Goal: Transaction & Acquisition: Purchase product/service

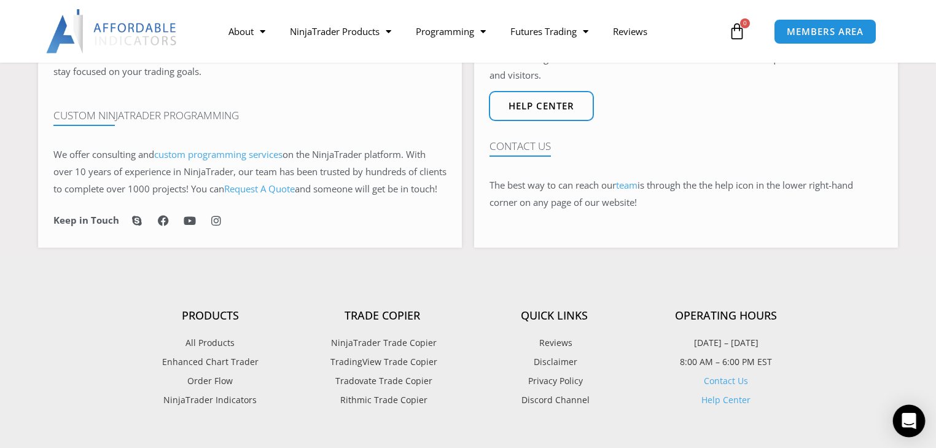
click at [912, 422] on icon "Open Intercom Messenger" at bounding box center [908, 421] width 14 height 16
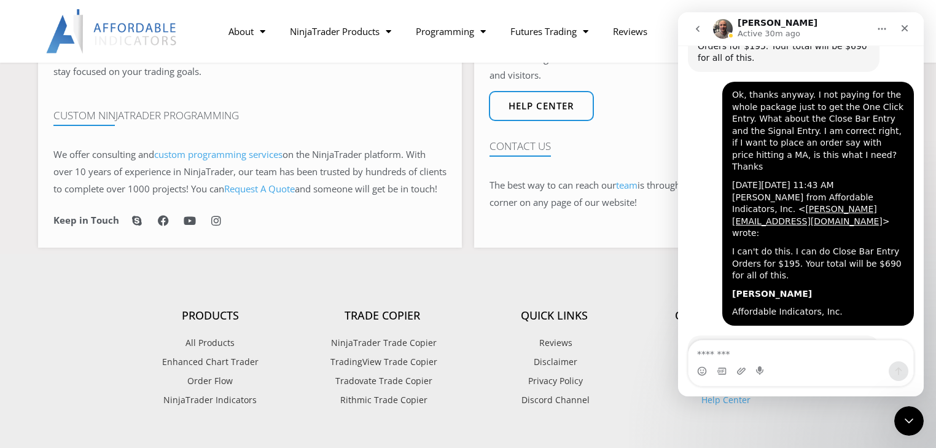
scroll to position [3893, 0]
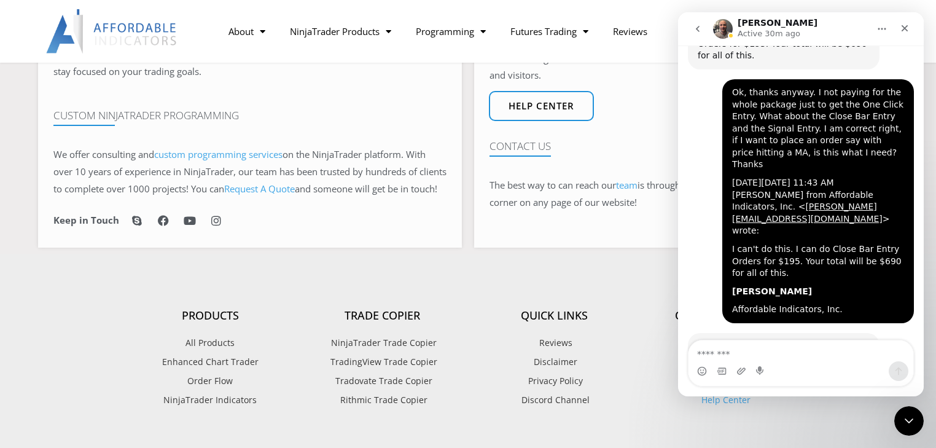
drag, startPoint x: 727, startPoint y: 239, endPoint x: 861, endPoint y: 319, distance: 155.8
copy div "No, [PERSON_NAME] saying Iam not spending the 495 on the whole Essential Tools …"
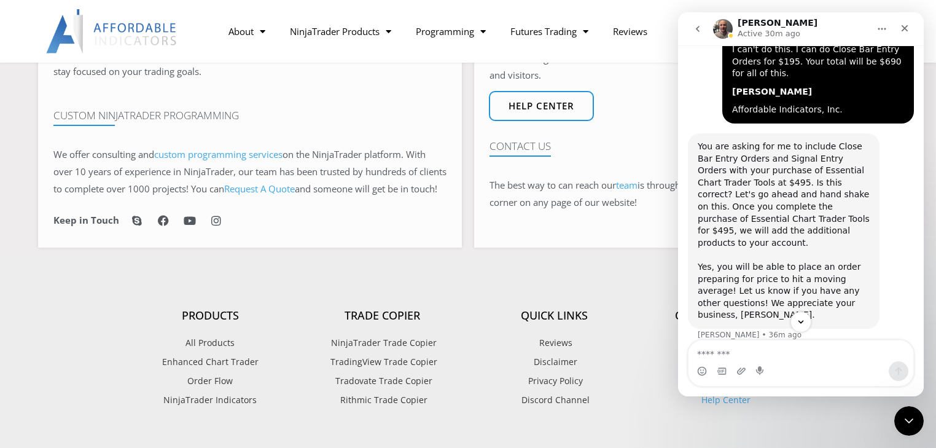
scroll to position [4081, 0]
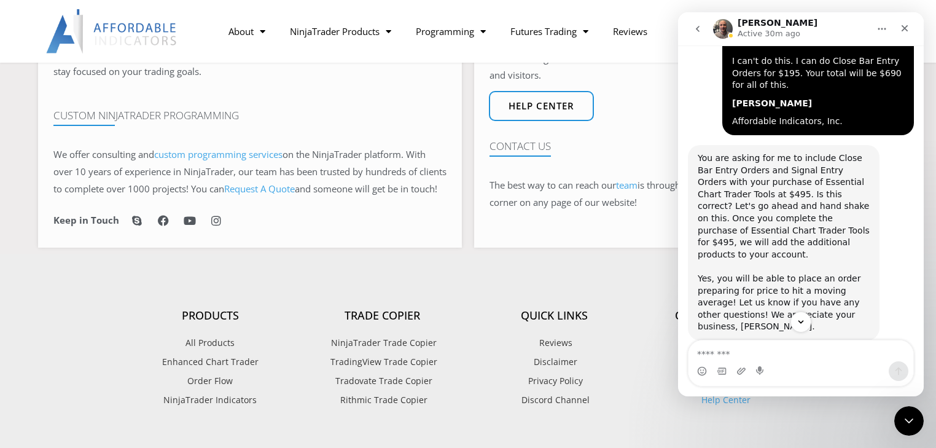
click at [702, 362] on div "No, Iam saying Iam not spending the 495 on the whole Essential Tools pakage jus…" at bounding box center [801, 424] width 226 height 124
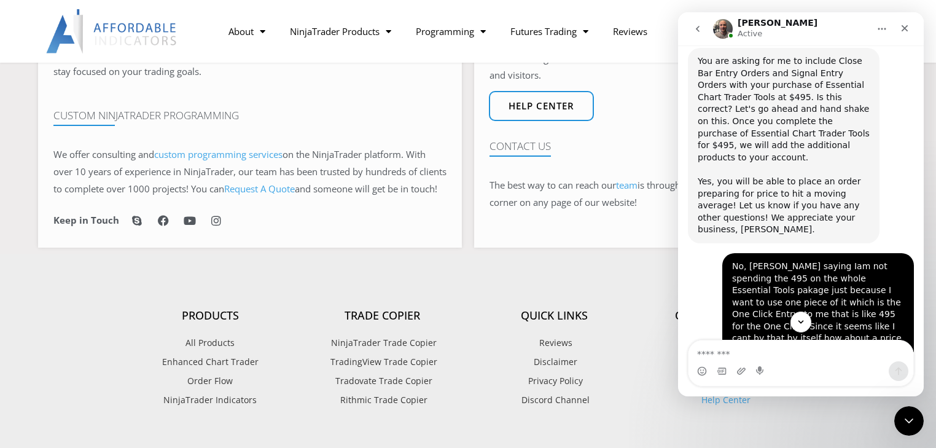
scroll to position [4277, 0]
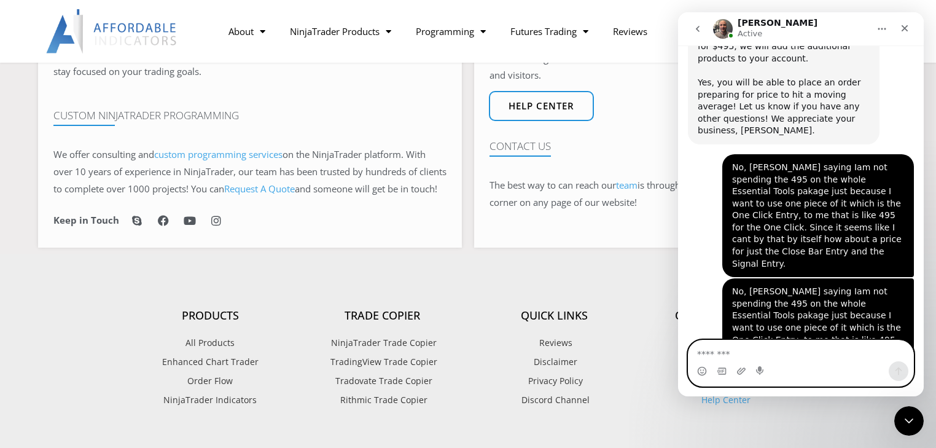
click at [756, 354] on textarea "Message…" at bounding box center [800, 350] width 225 height 21
type textarea "**********"
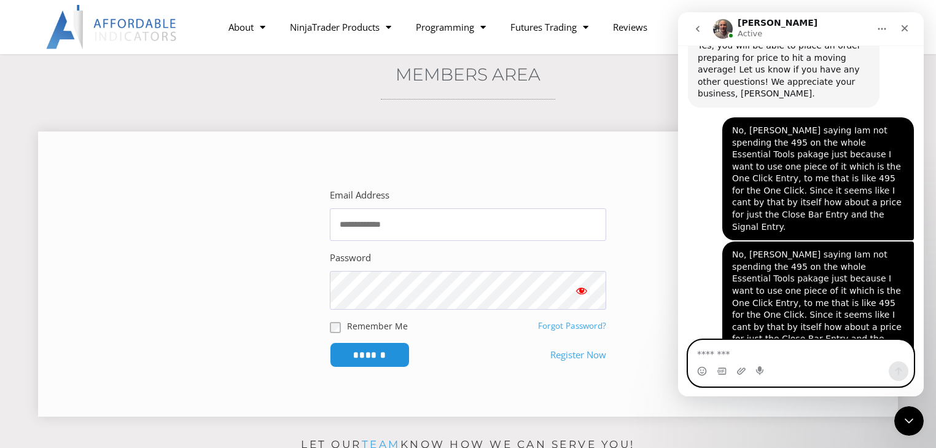
scroll to position [98, 0]
click at [425, 230] on input "Email Address" at bounding box center [468, 225] width 276 height 33
type input "**********"
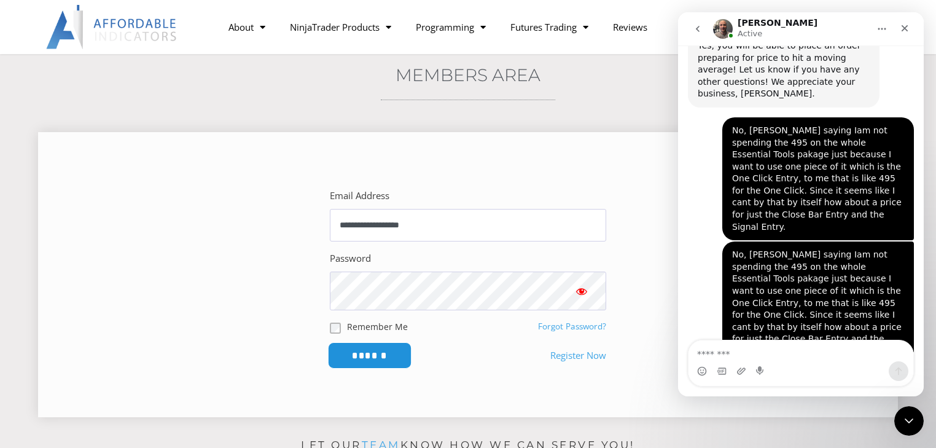
click at [366, 368] on input "******" at bounding box center [370, 355] width 84 height 26
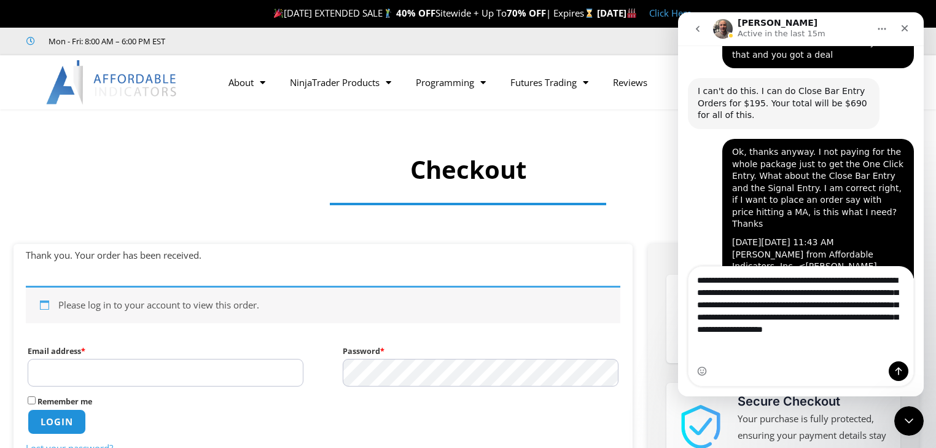
scroll to position [3846, 0]
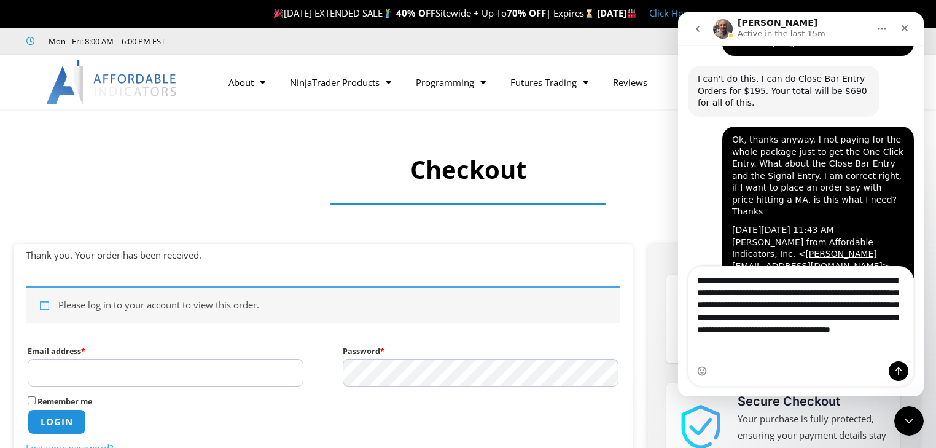
type textarea "**********"
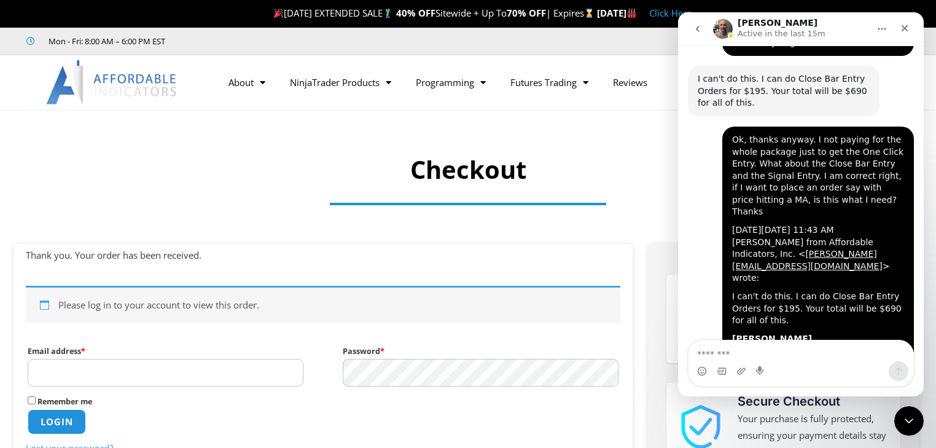
scroll to position [3893, 0]
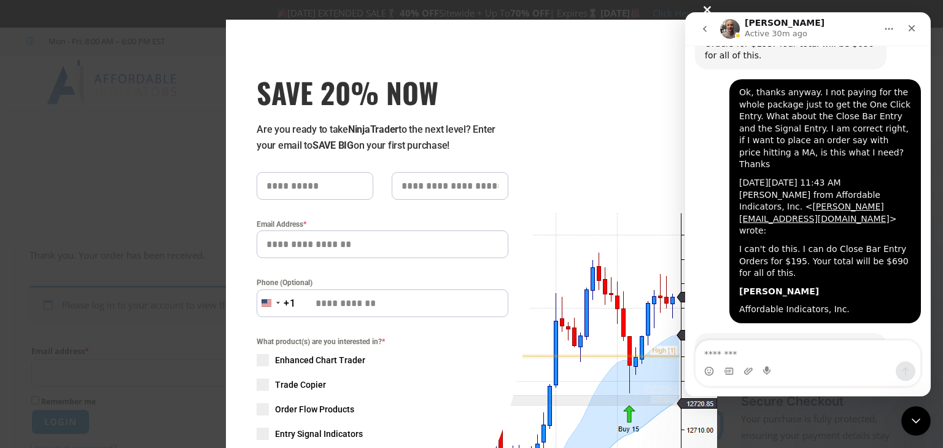
click at [706, 7] on span at bounding box center [708, 9] width 20 height 7
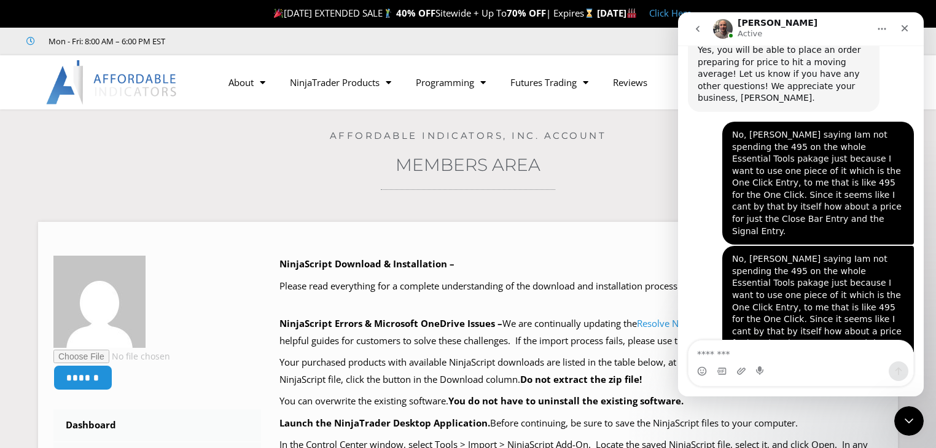
scroll to position [4313, 0]
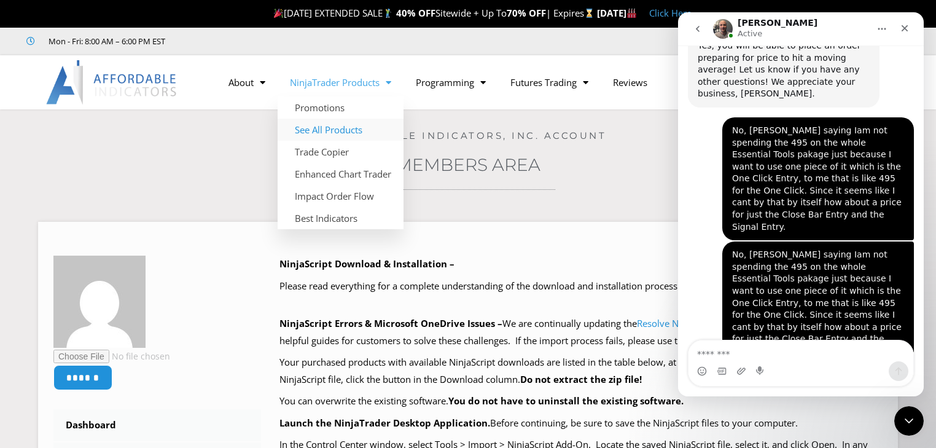
click at [346, 130] on link "See All Products" at bounding box center [341, 130] width 126 height 22
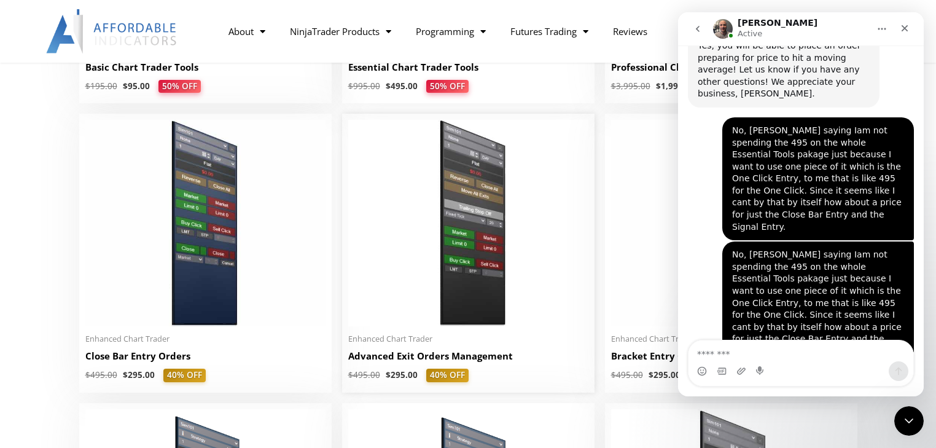
scroll to position [884, 0]
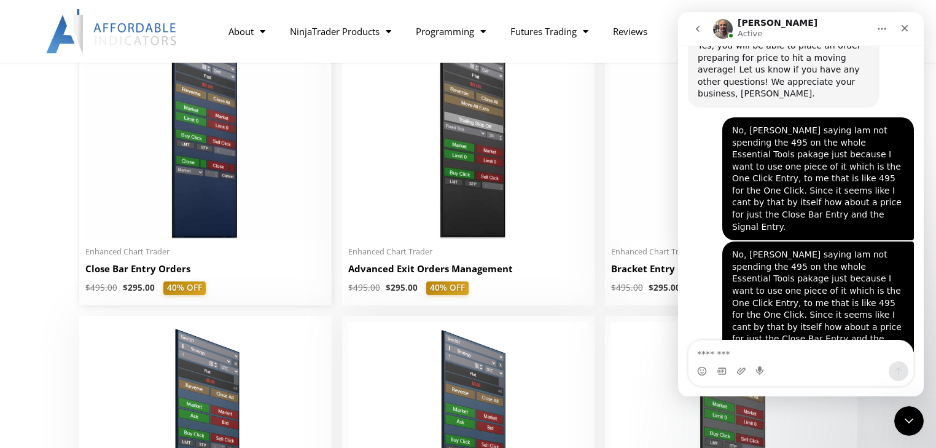
click at [150, 273] on h2 "Close Bar Entry Orders" at bounding box center [205, 268] width 240 height 13
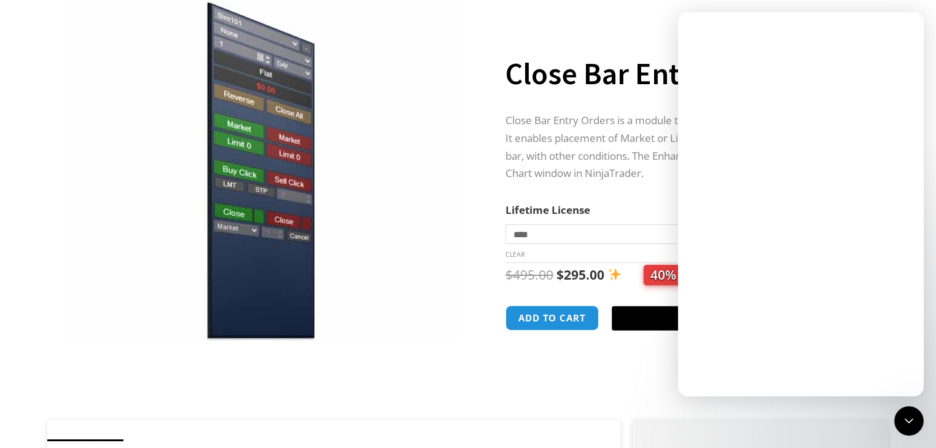
scroll to position [147, 0]
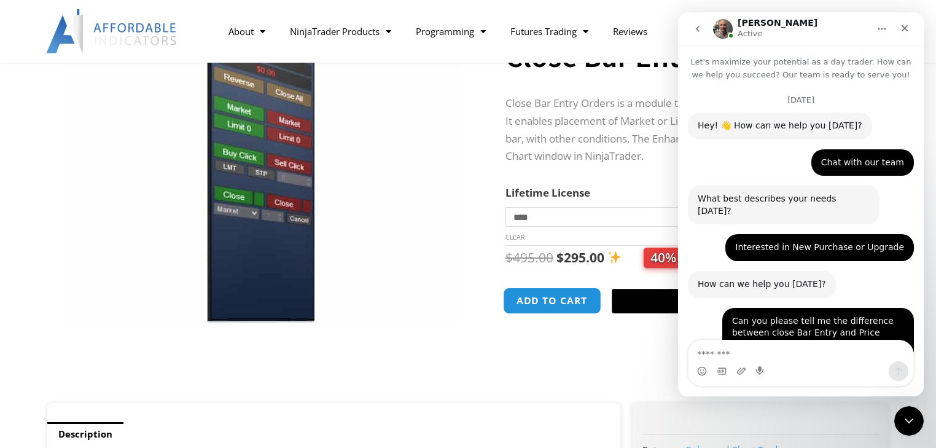
click at [567, 308] on button "Add to cart" at bounding box center [552, 300] width 98 height 26
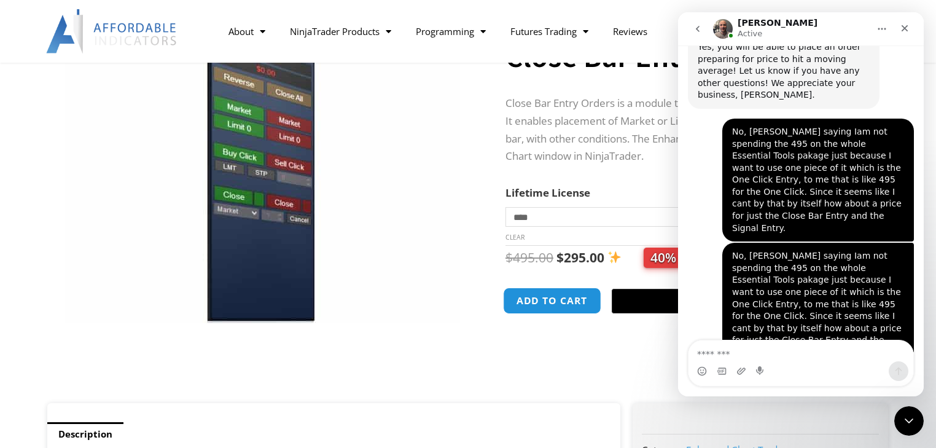
scroll to position [4313, 0]
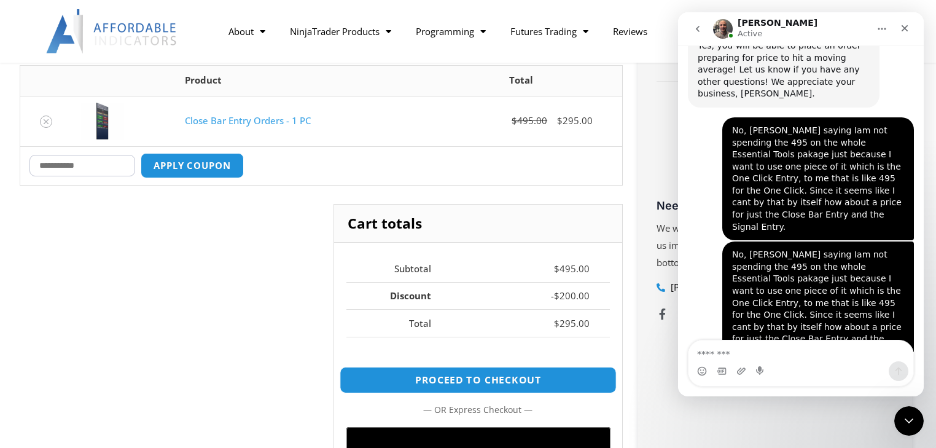
scroll to position [344, 0]
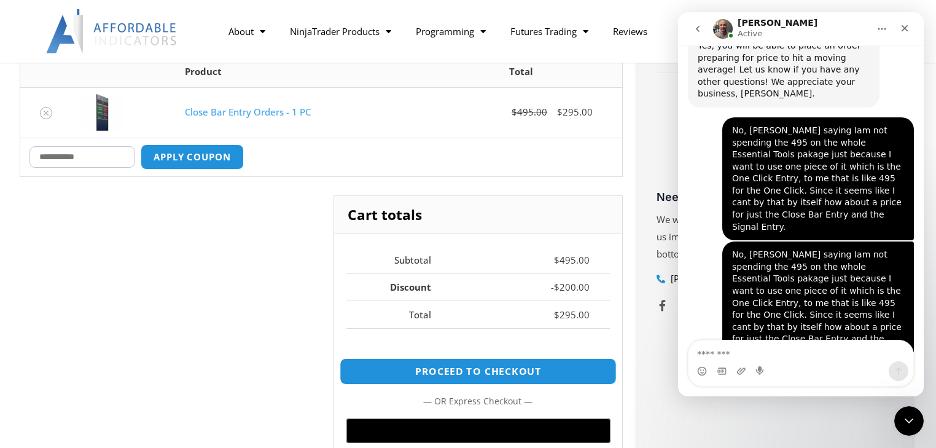
click at [515, 384] on link "Proceed to checkout" at bounding box center [478, 371] width 277 height 26
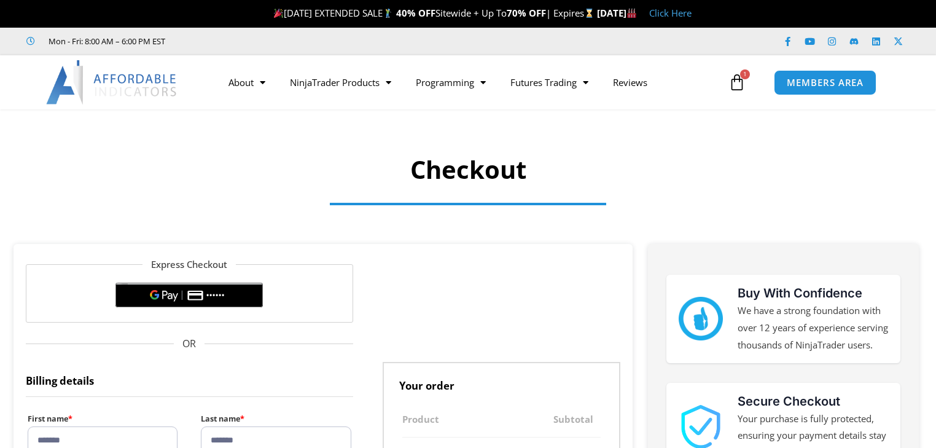
select select "**"
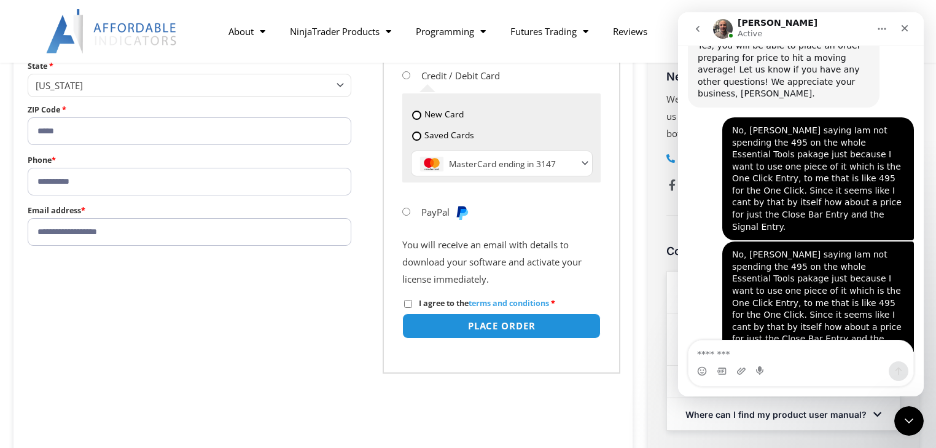
scroll to position [589, 0]
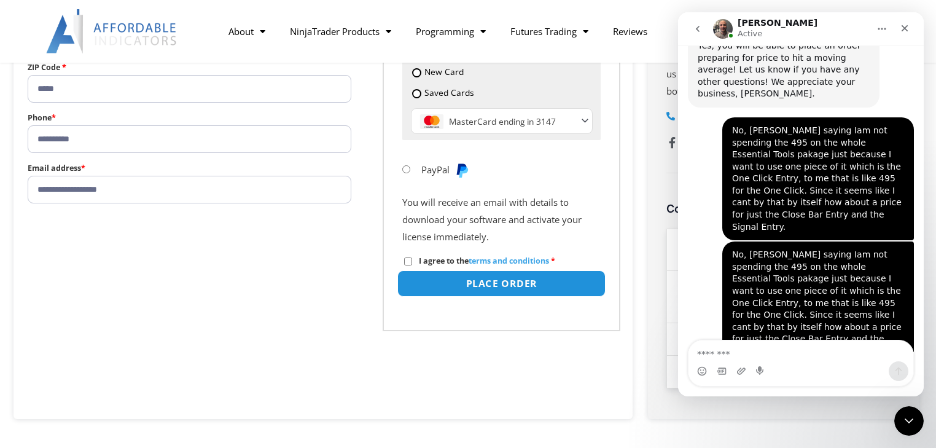
click at [489, 297] on button "Place order" at bounding box center [501, 283] width 208 height 26
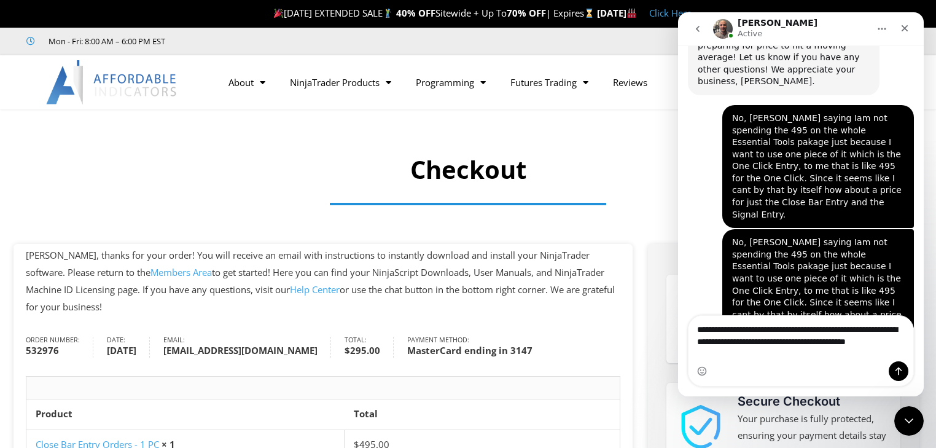
scroll to position [4338, 0]
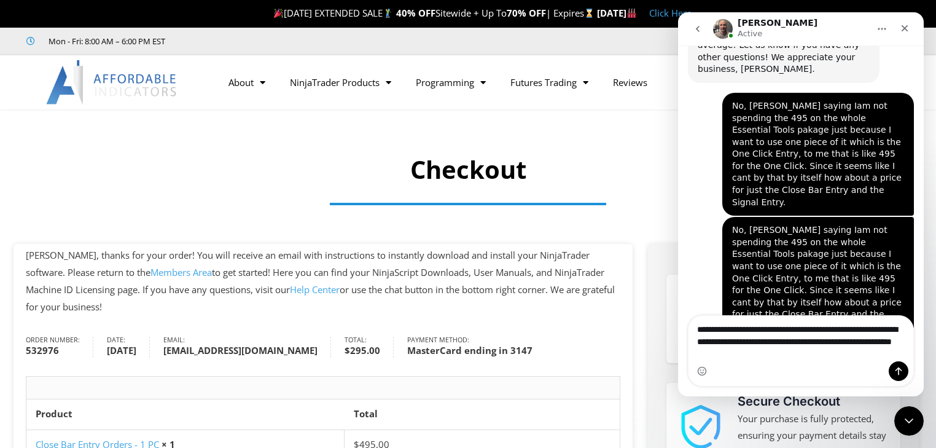
type textarea "**********"
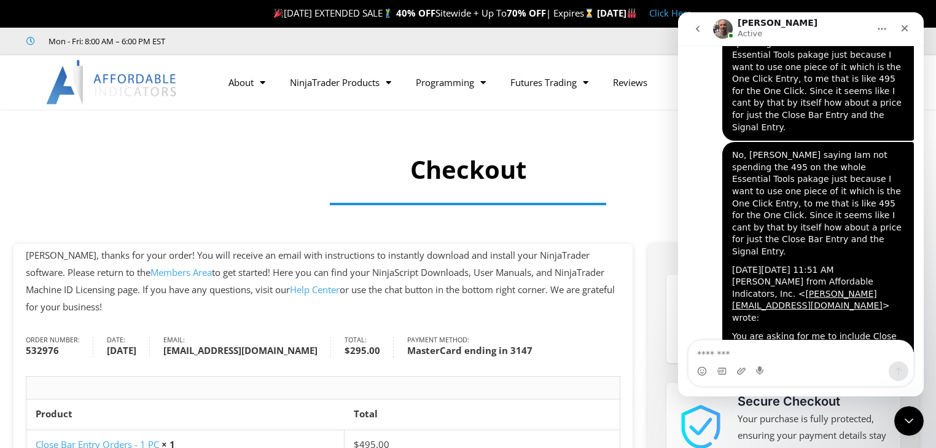
scroll to position [4426, 0]
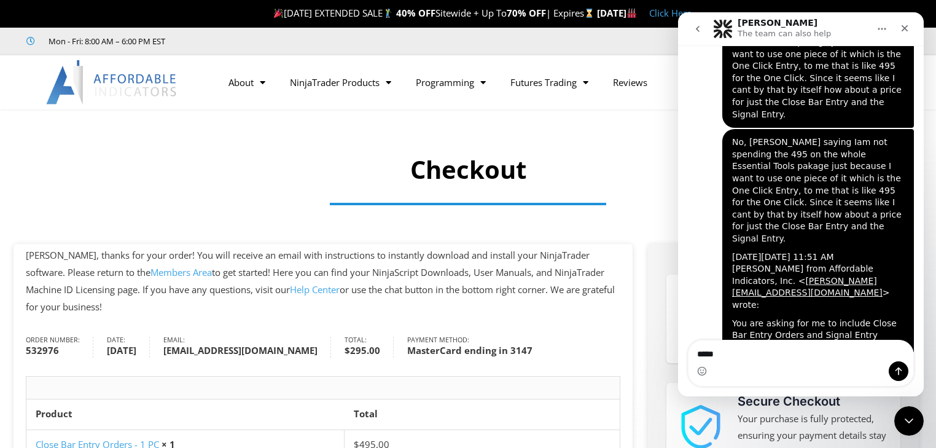
type textarea "******"
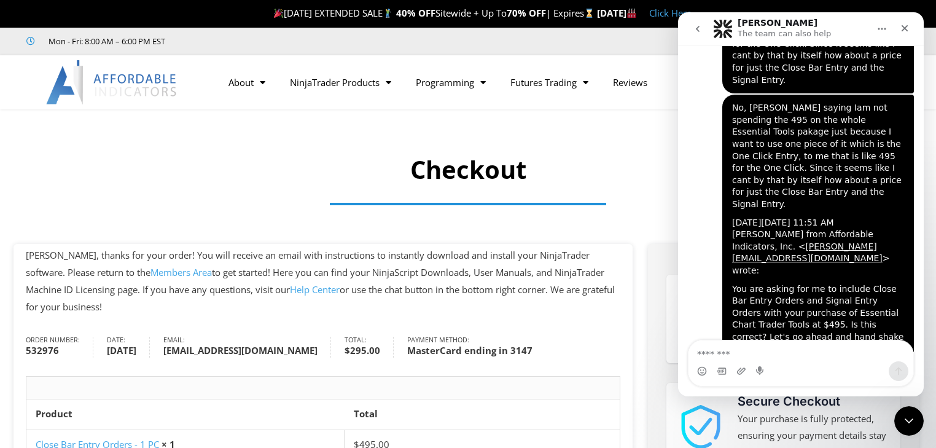
scroll to position [4463, 0]
click at [904, 29] on icon "Close" at bounding box center [904, 28] width 7 height 7
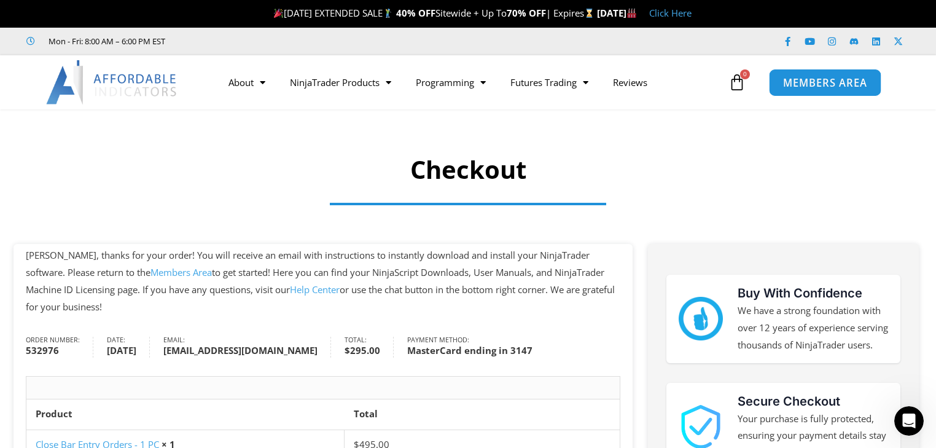
click at [818, 82] on span "MEMBERS AREA" at bounding box center [825, 82] width 84 height 10
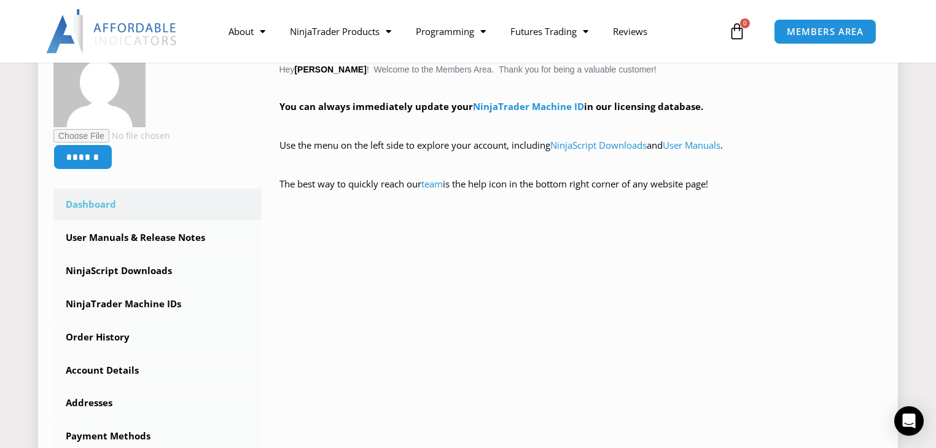
scroll to position [344, 0]
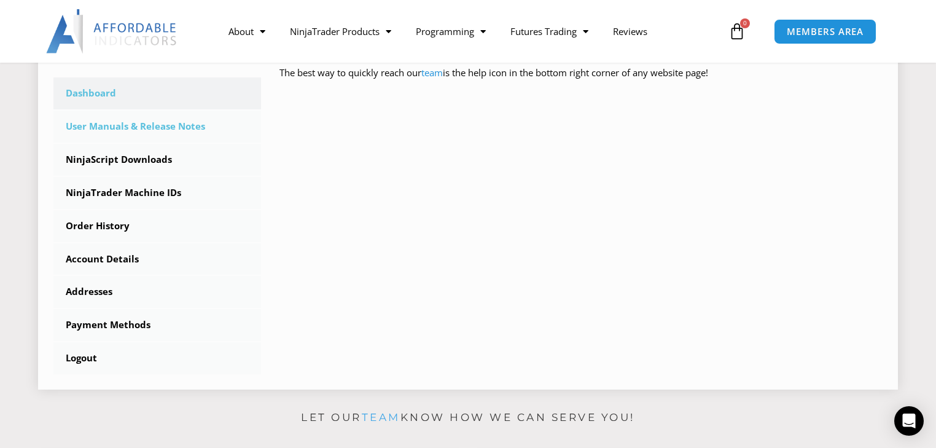
click at [109, 126] on link "User Manuals & Release Notes" at bounding box center [157, 127] width 208 height 32
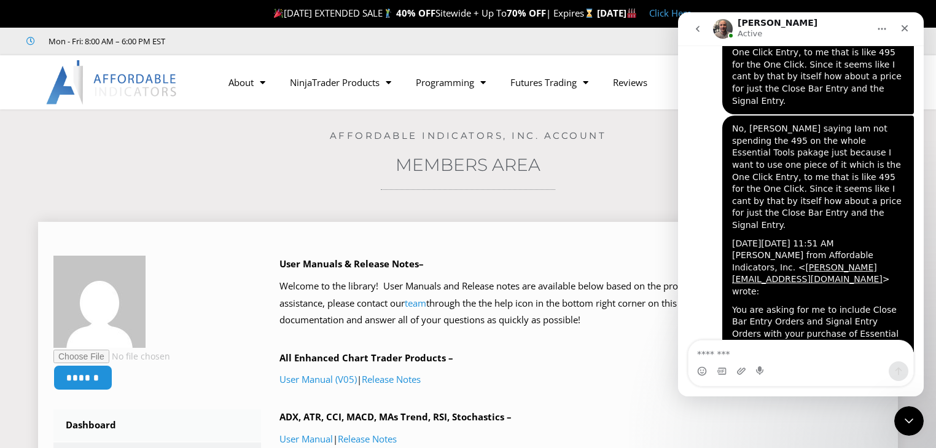
scroll to position [4463, 0]
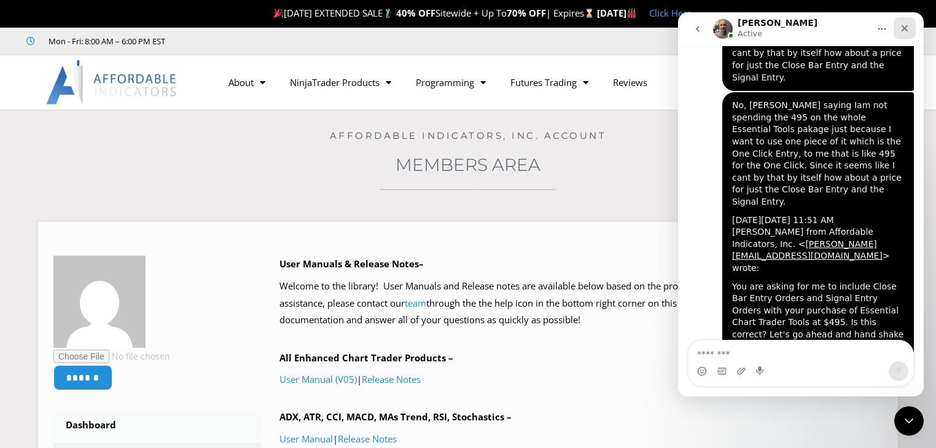
click at [902, 27] on icon "Close" at bounding box center [905, 28] width 10 height 10
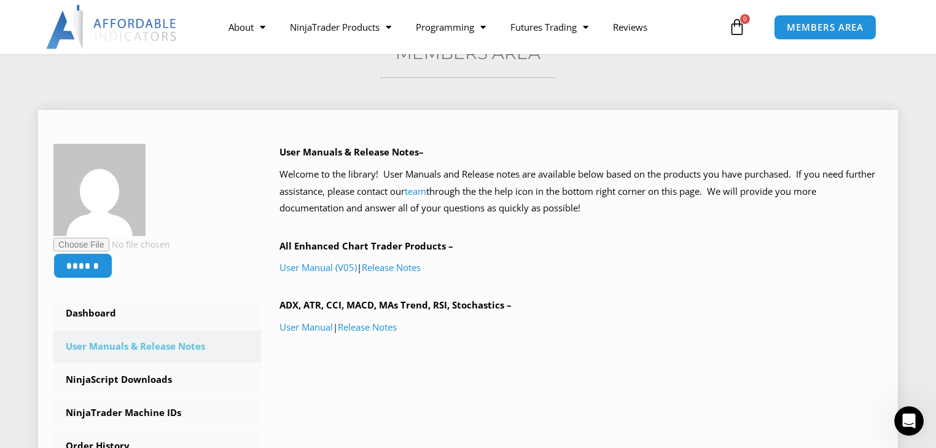
scroll to position [196, 0]
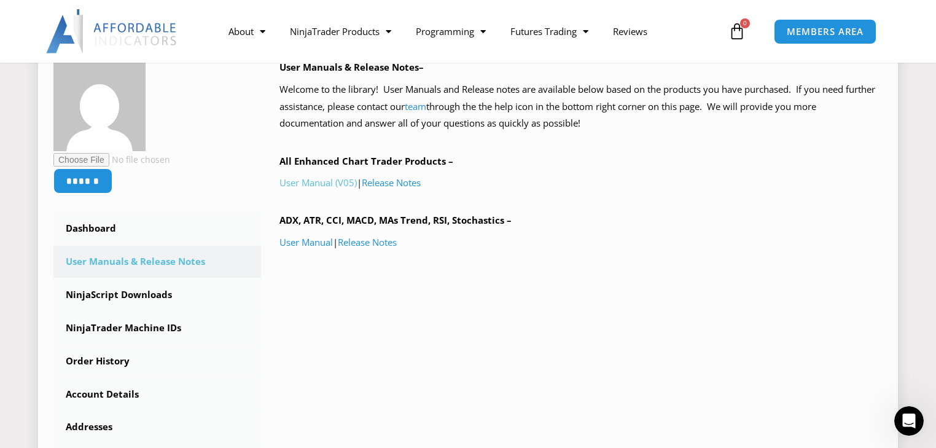
click at [341, 182] on link "User Manual (V05)" at bounding box center [317, 182] width 77 height 12
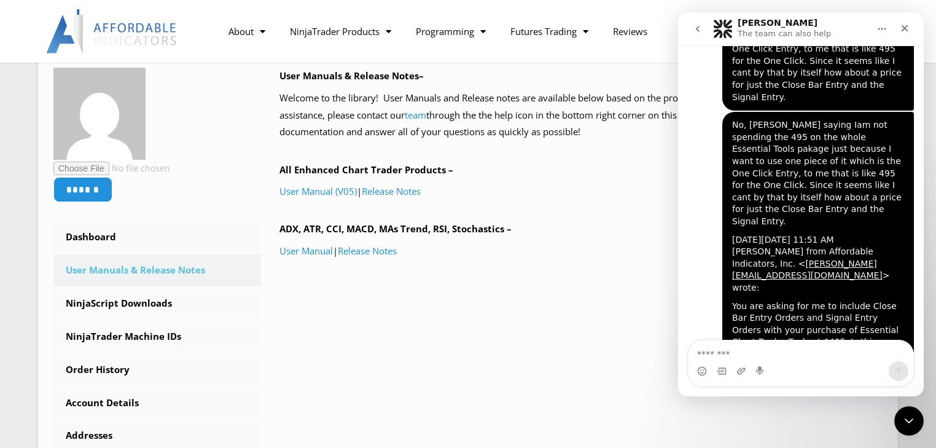
scroll to position [4463, 0]
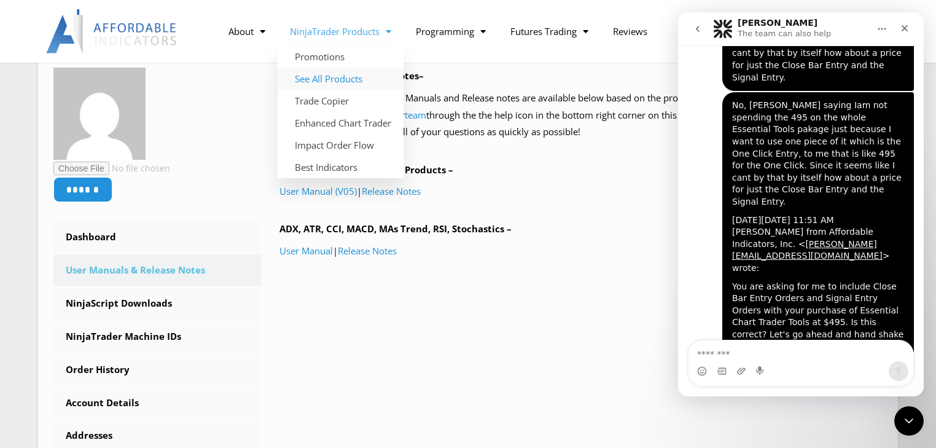
click at [359, 79] on link "See All Products" at bounding box center [341, 79] width 126 height 22
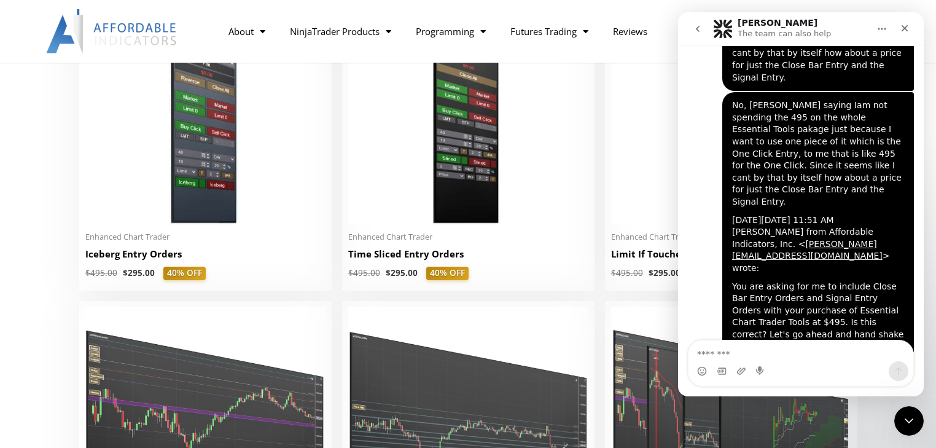
scroll to position [1375, 0]
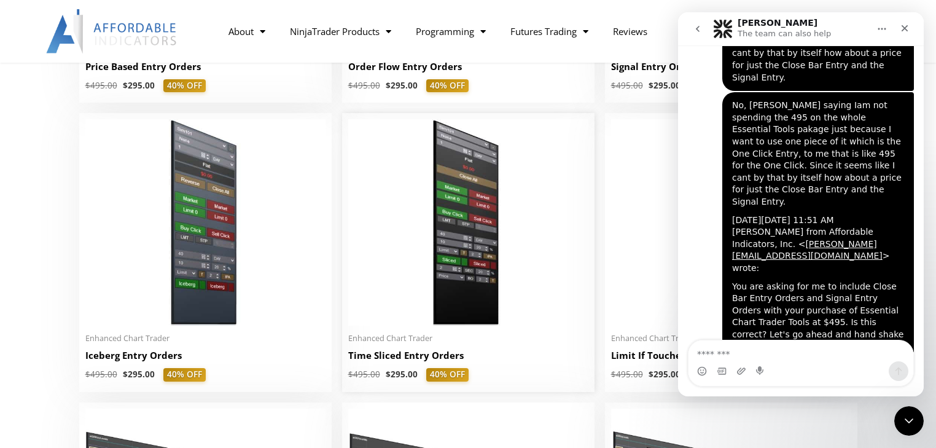
click at [390, 359] on h2 "Time Sliced Entry Orders" at bounding box center [468, 355] width 240 height 13
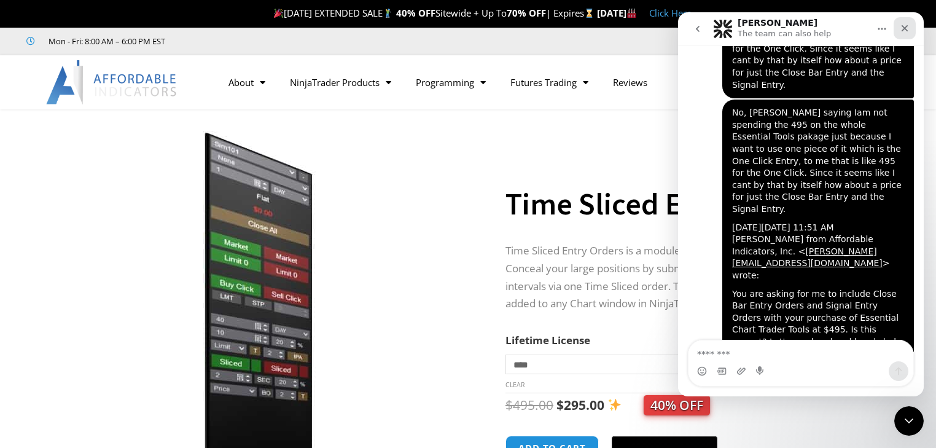
scroll to position [4463, 0]
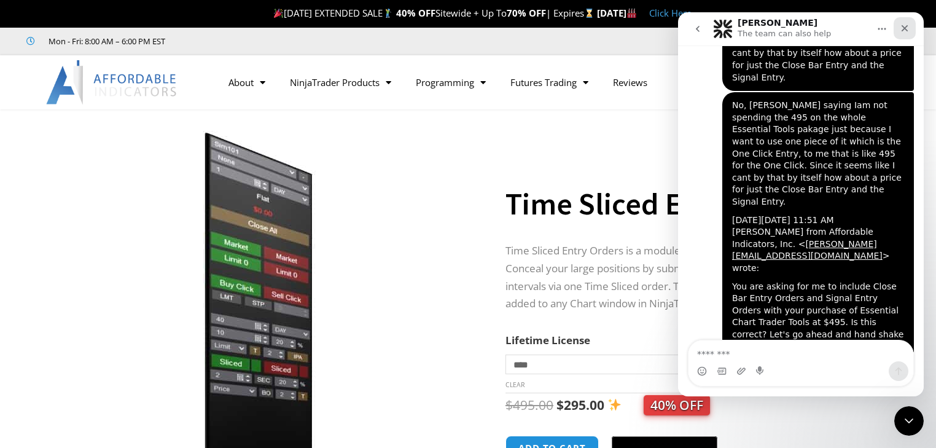
click at [904, 29] on icon "Close" at bounding box center [905, 28] width 10 height 10
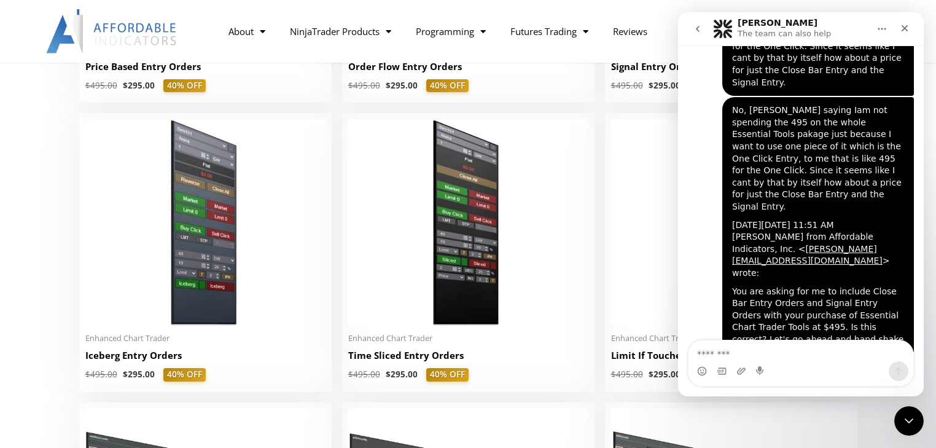
scroll to position [4463, 0]
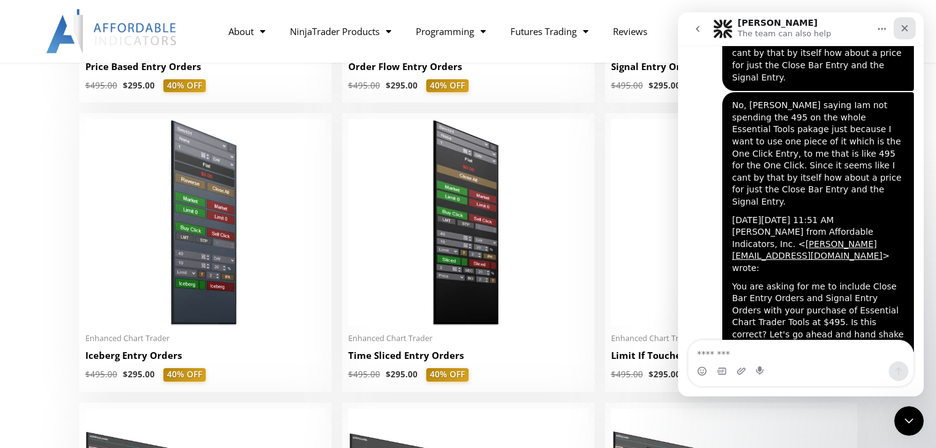
click at [904, 27] on icon "Close" at bounding box center [905, 28] width 10 height 10
